Goal: Navigation & Orientation: Find specific page/section

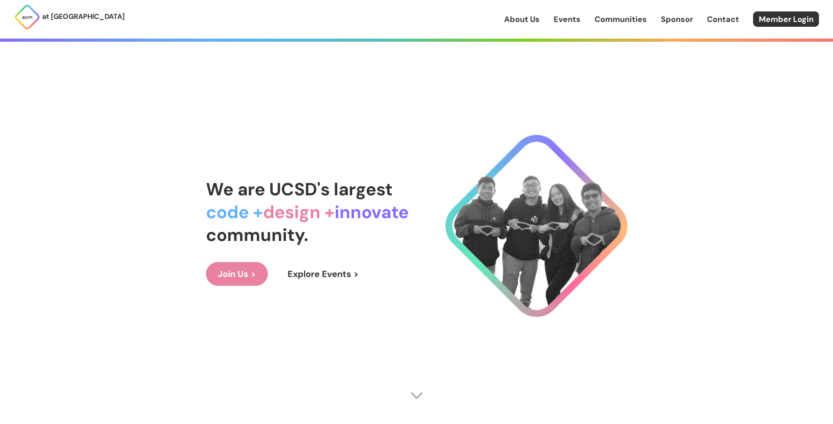
click at [562, 18] on link "Events" at bounding box center [567, 19] width 27 height 11
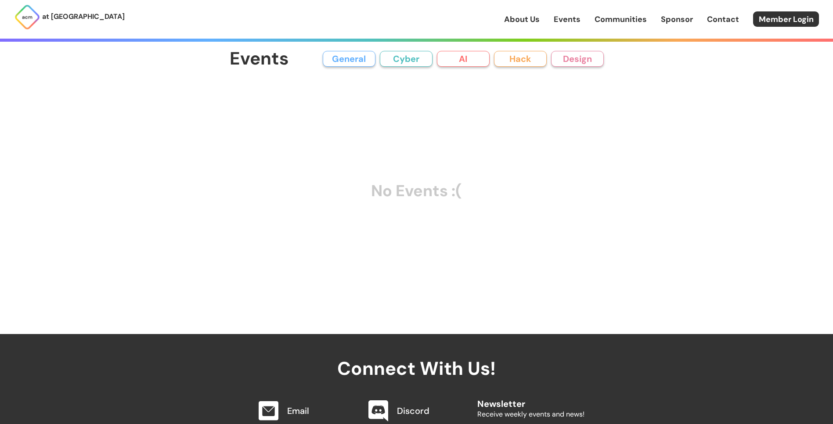
click at [351, 65] on button "General" at bounding box center [349, 59] width 53 height 16
click at [407, 61] on button "Cyber" at bounding box center [406, 59] width 53 height 16
click at [468, 59] on button "AI" at bounding box center [463, 59] width 53 height 16
click at [526, 58] on button "Hack" at bounding box center [520, 59] width 53 height 16
click at [583, 58] on button "Design" at bounding box center [577, 59] width 53 height 16
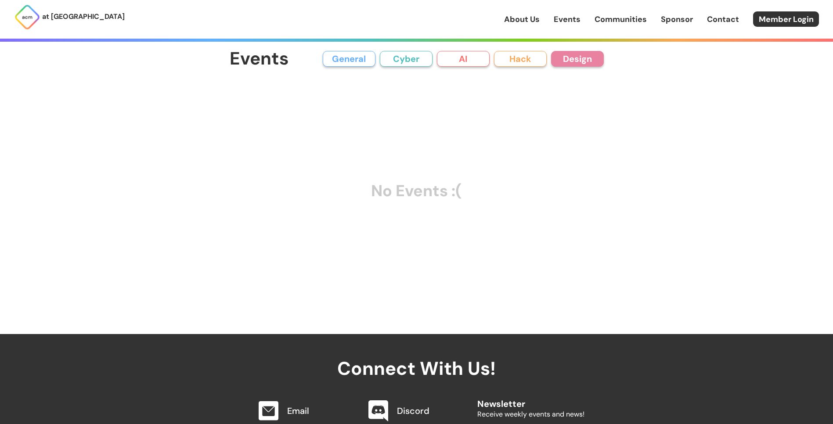
click at [538, 20] on link "About Us" at bounding box center [522, 19] width 36 height 11
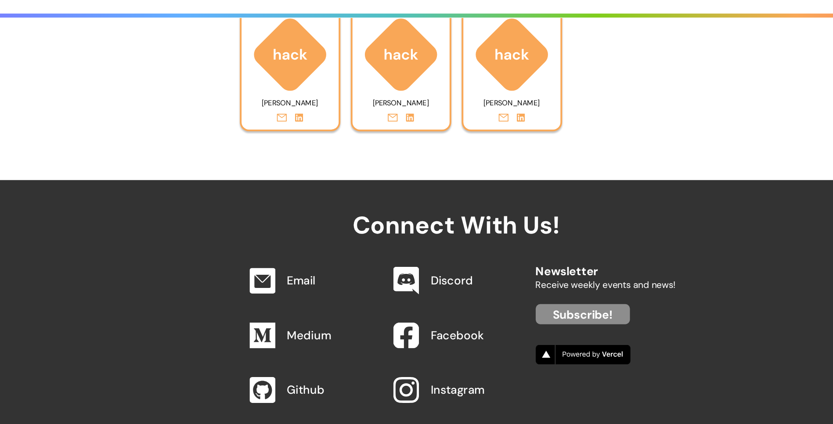
scroll to position [3972, 0]
